Goal: Task Accomplishment & Management: Manage account settings

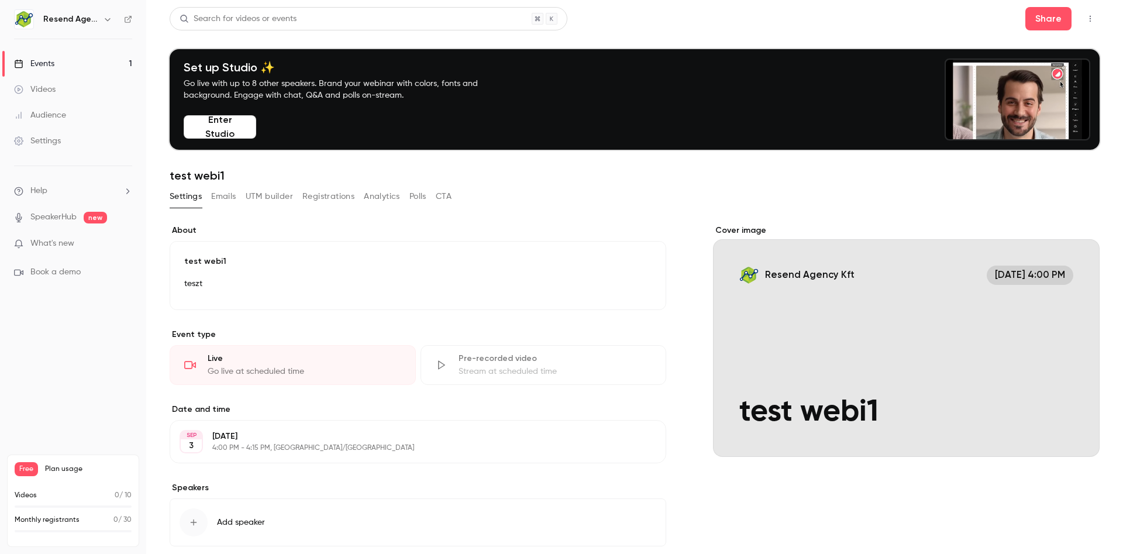
scroll to position [65, 0]
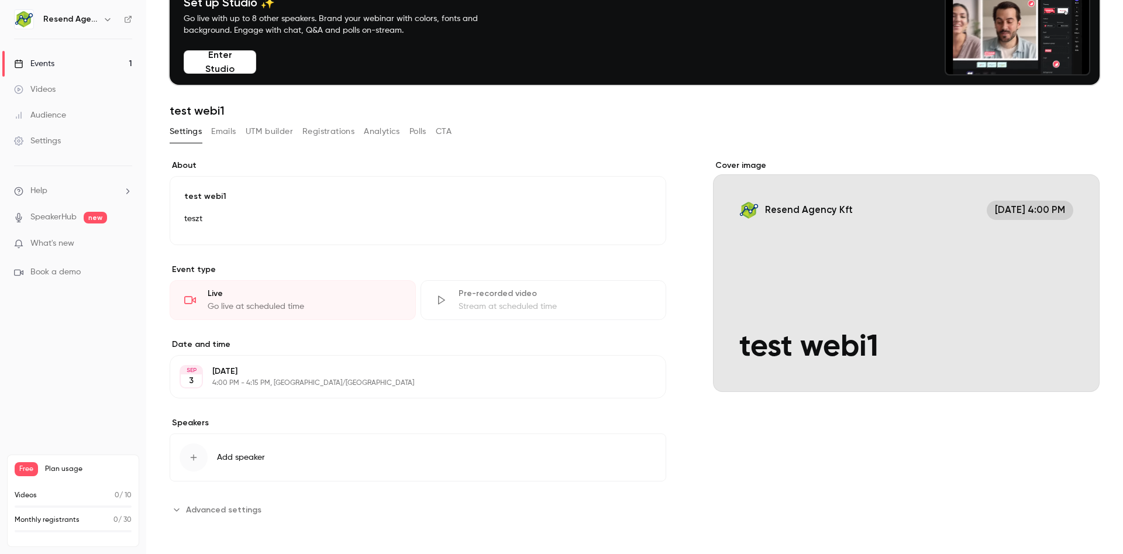
click at [332, 134] on button "Registrations" at bounding box center [328, 131] width 52 height 19
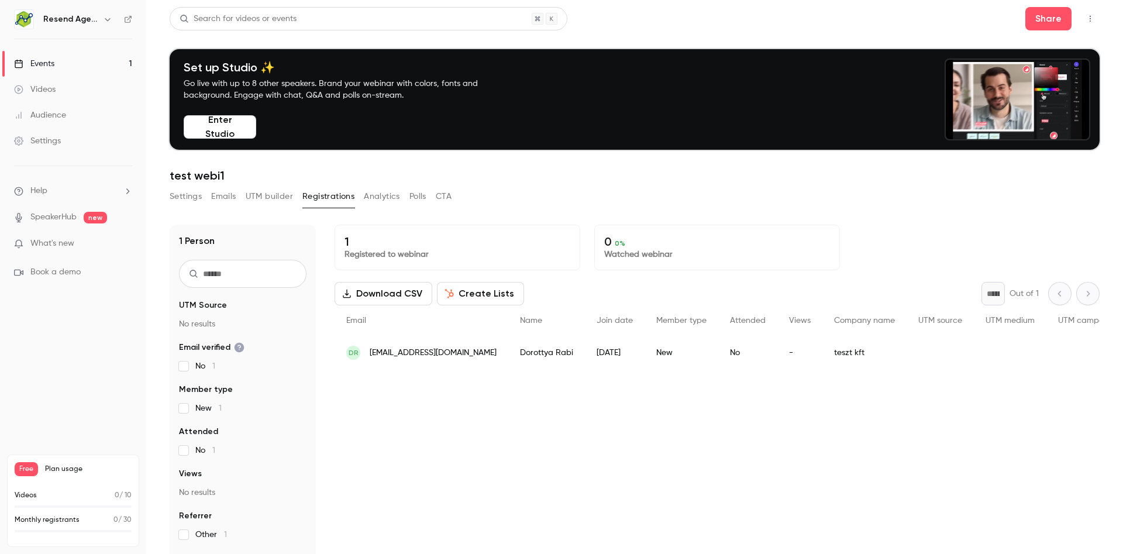
click at [195, 201] on button "Settings" at bounding box center [186, 196] width 32 height 19
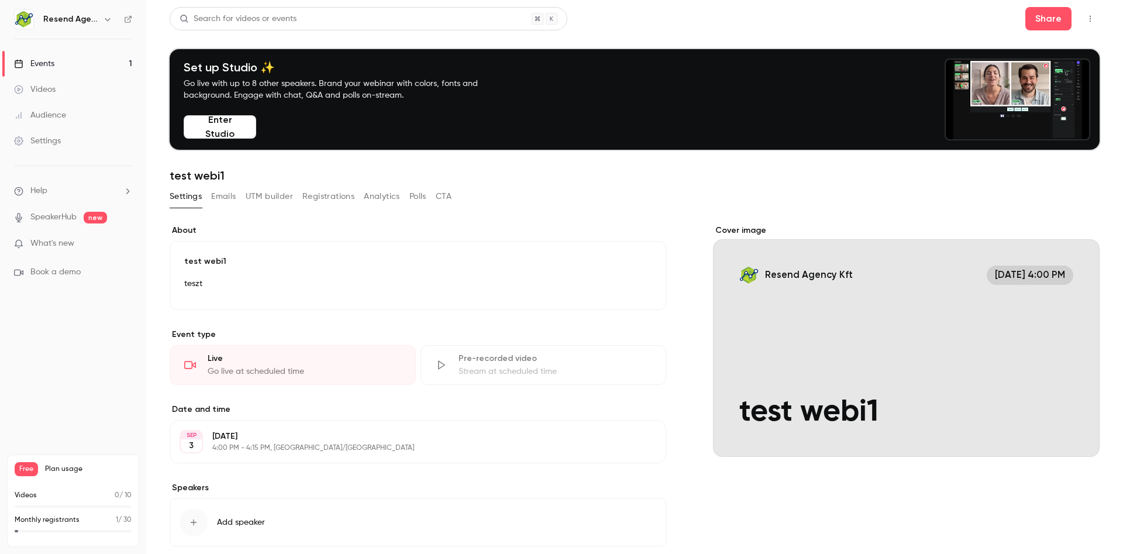
click at [43, 63] on div "Events" at bounding box center [34, 64] width 40 height 12
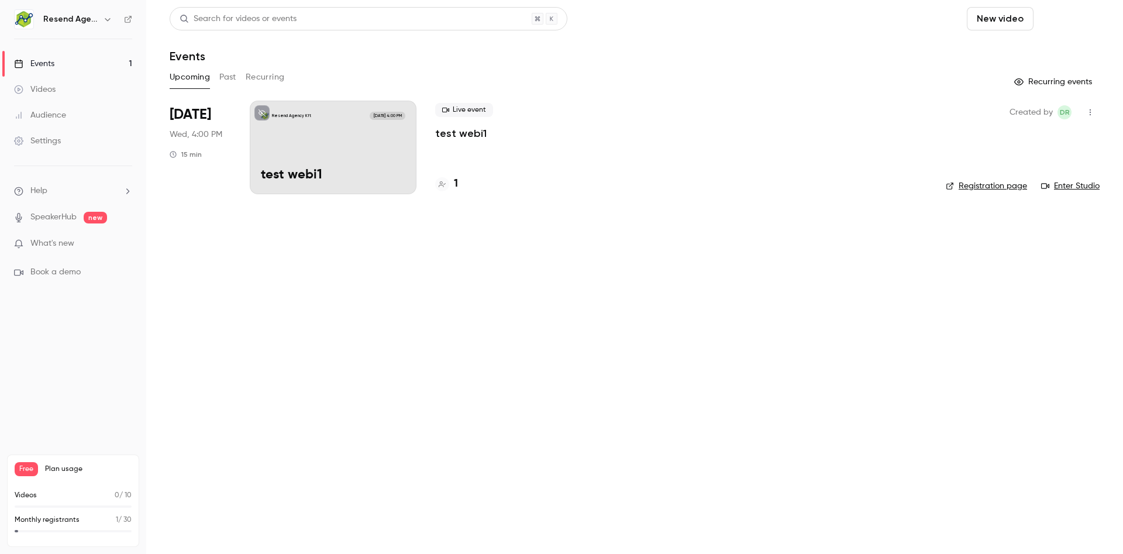
click at [1076, 17] on button "Schedule" at bounding box center [1068, 18] width 61 height 23
click at [1046, 55] on div "One time event" at bounding box center [1044, 51] width 89 height 12
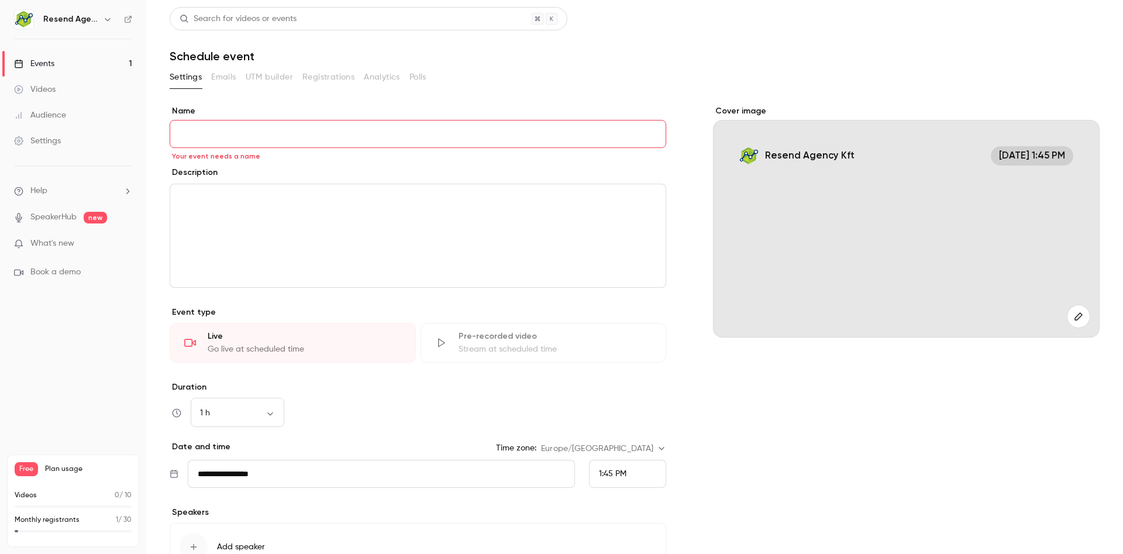
click at [51, 94] on div "Videos" at bounding box center [35, 90] width 42 height 12
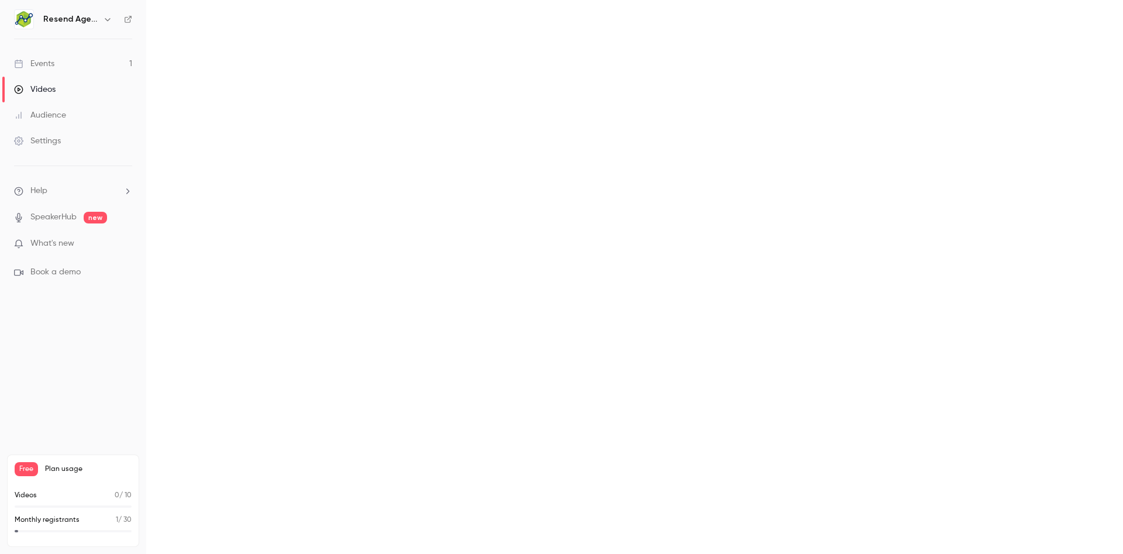
click at [42, 65] on div "Events" at bounding box center [34, 64] width 40 height 12
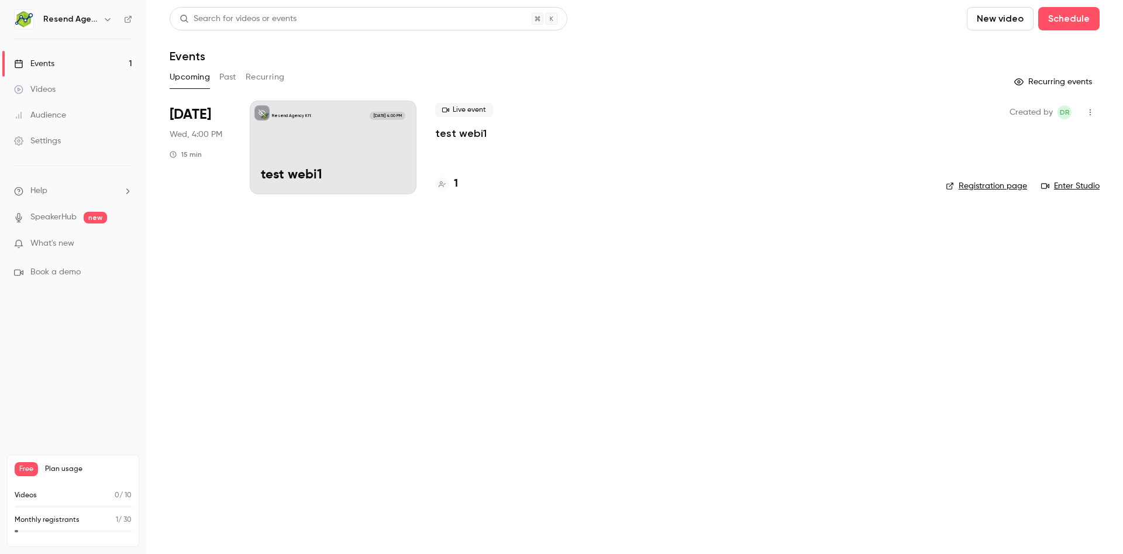
click at [54, 18] on h6 "Resend Agency Kft" at bounding box center [70, 19] width 55 height 12
click at [61, 189] on li "Help" at bounding box center [73, 191] width 118 height 12
click at [39, 136] on div at bounding box center [561, 277] width 1123 height 554
click at [42, 139] on div "Settings" at bounding box center [37, 141] width 47 height 12
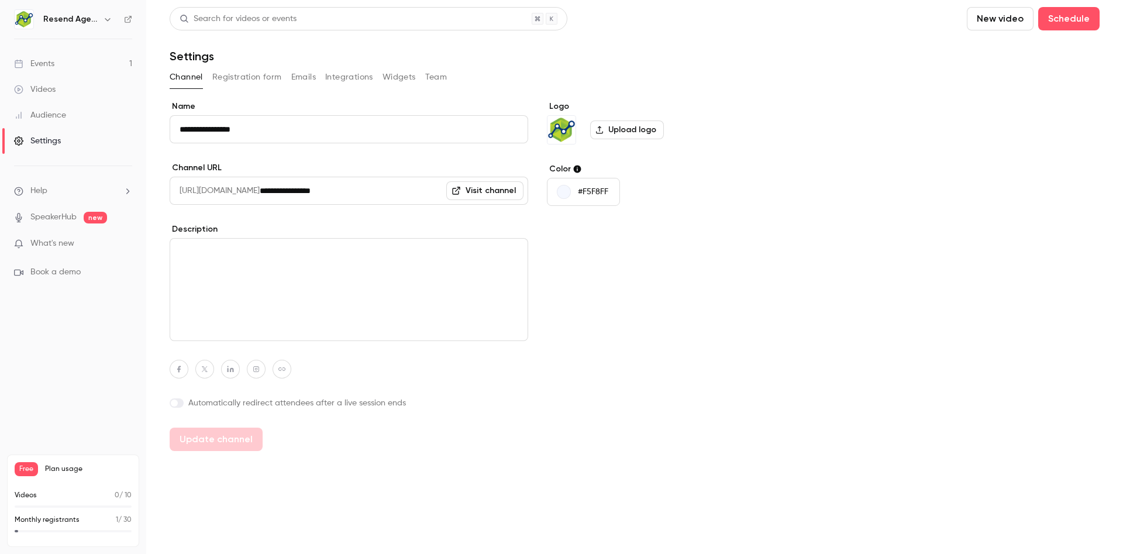
click at [357, 78] on button "Integrations" at bounding box center [349, 77] width 48 height 19
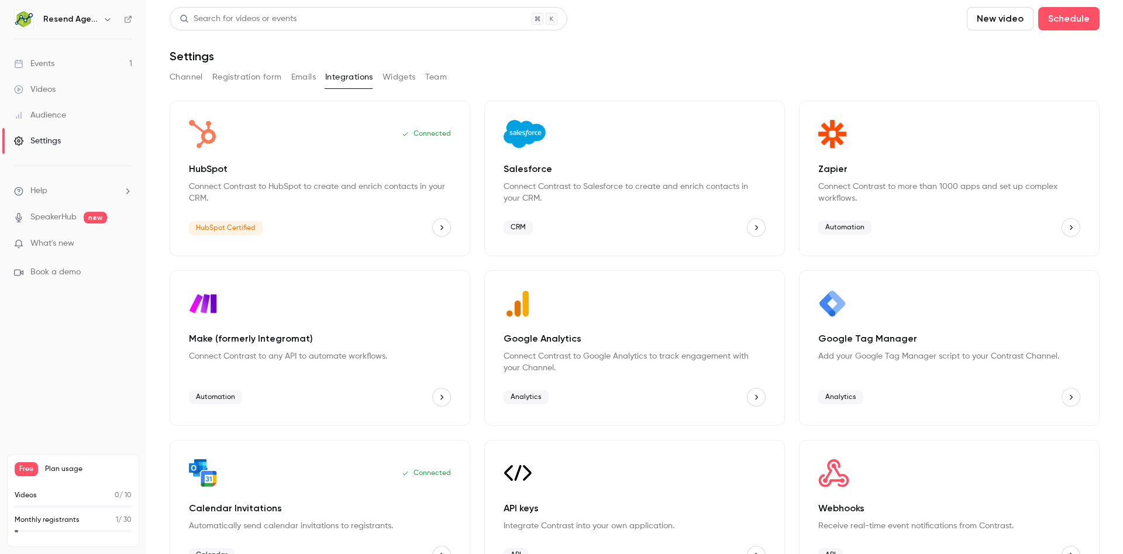
click at [440, 222] on button "HubSpot" at bounding box center [441, 227] width 19 height 19
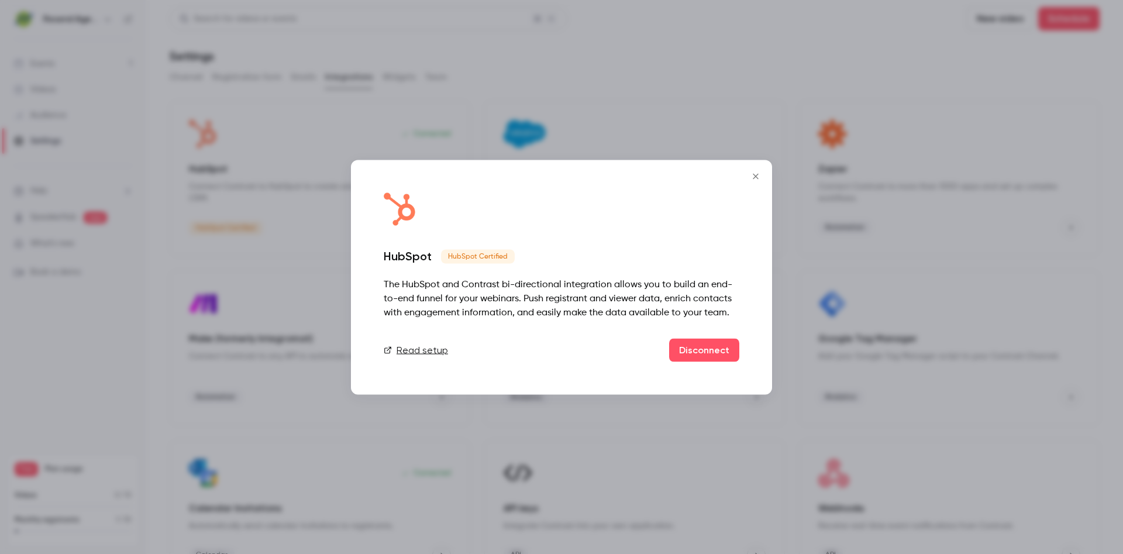
click at [415, 348] on link "Read setup" at bounding box center [416, 350] width 64 height 14
